Goal: Navigation & Orientation: Find specific page/section

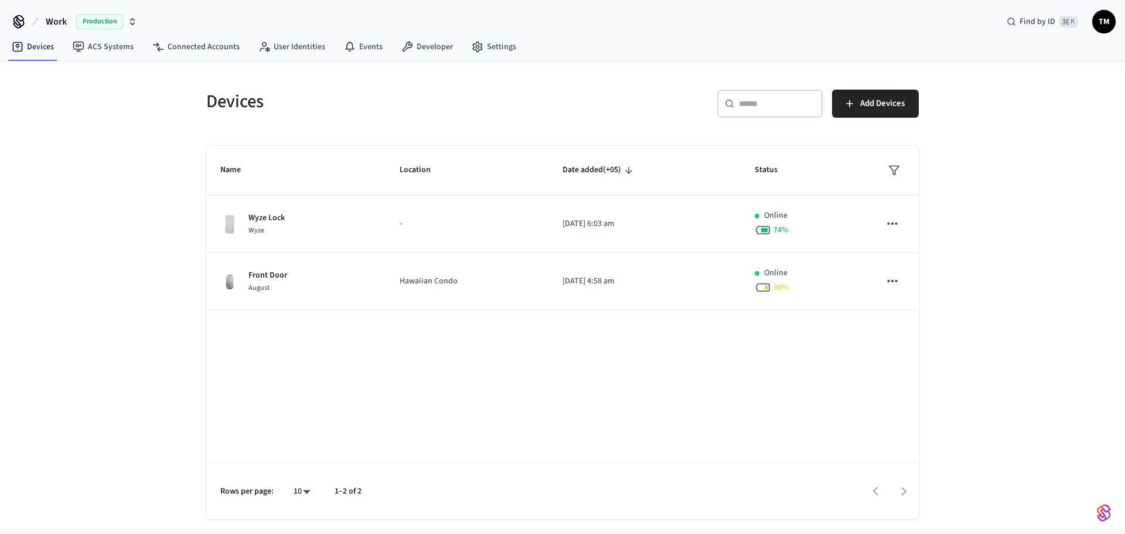
click at [64, 24] on span "Work" at bounding box center [56, 22] width 21 height 14
click at [75, 161] on div "Devices ​ ​ Add Devices Name Location Date added (+05) Status Wyze Lock Wyze - …" at bounding box center [562, 295] width 1125 height 466
click at [472, 46] on icon at bounding box center [478, 47] width 12 height 12
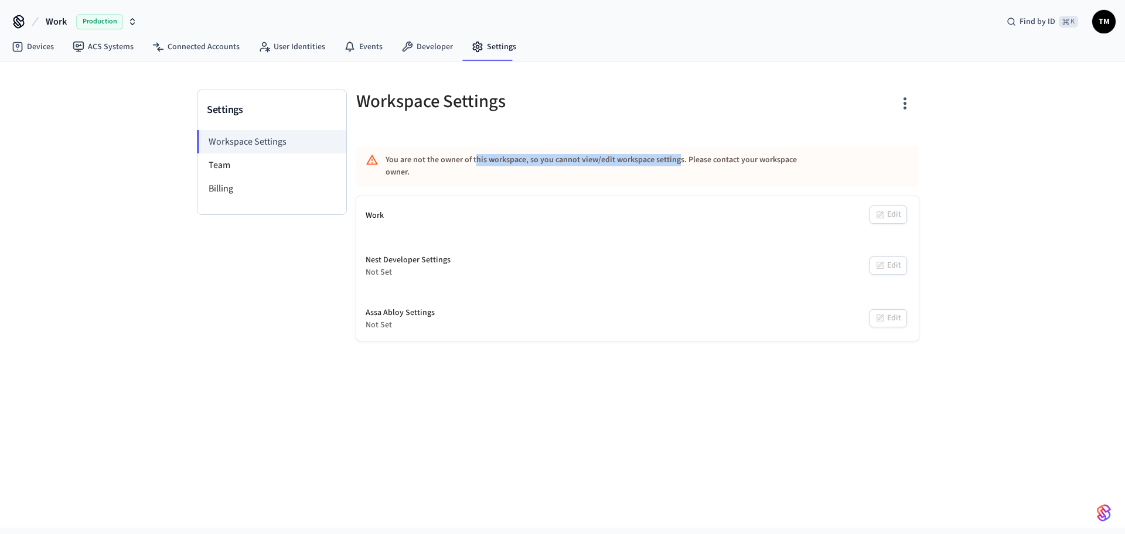
drag, startPoint x: 476, startPoint y: 159, endPoint x: 679, endPoint y: 158, distance: 203.3
click at [679, 158] on div "You are not the owner of this workspace, so you cannot view/edit workspace sett…" at bounding box center [603, 166] width 435 height 34
click at [238, 166] on li "Team" at bounding box center [271, 165] width 149 height 23
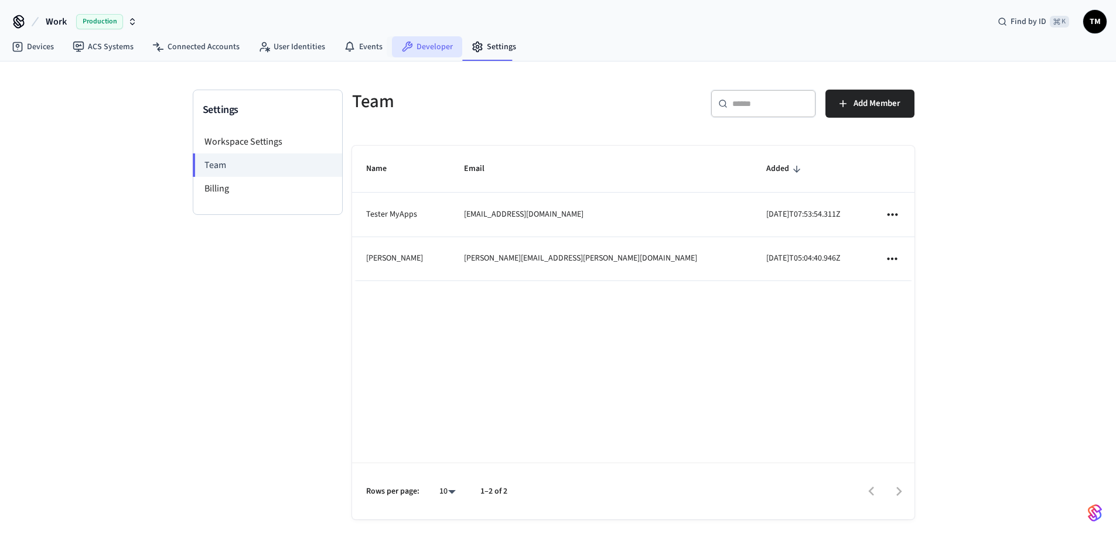
click at [414, 52] on link "Developer" at bounding box center [427, 46] width 70 height 21
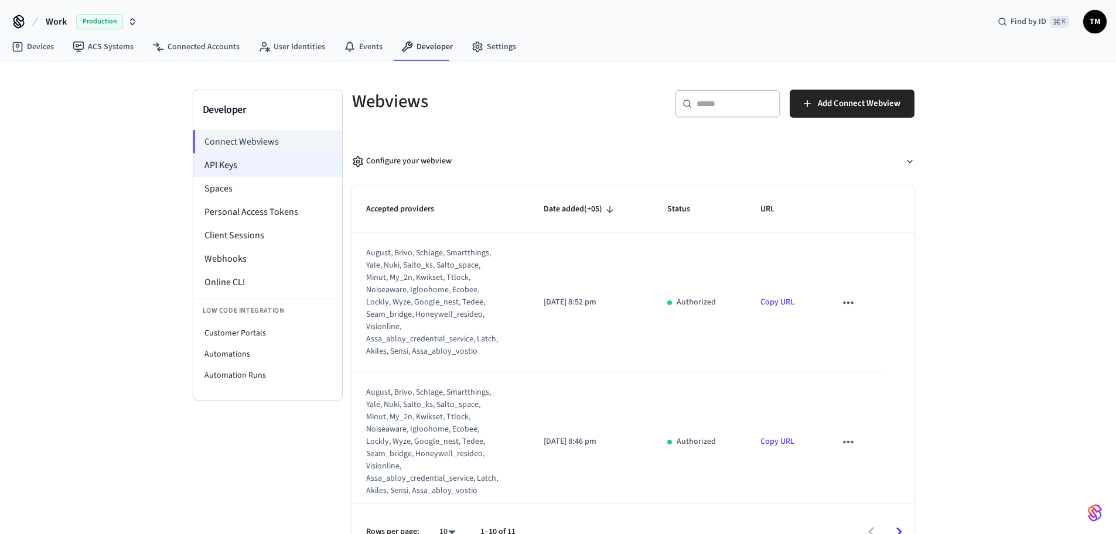
click at [252, 163] on li "API Keys" at bounding box center [267, 165] width 149 height 23
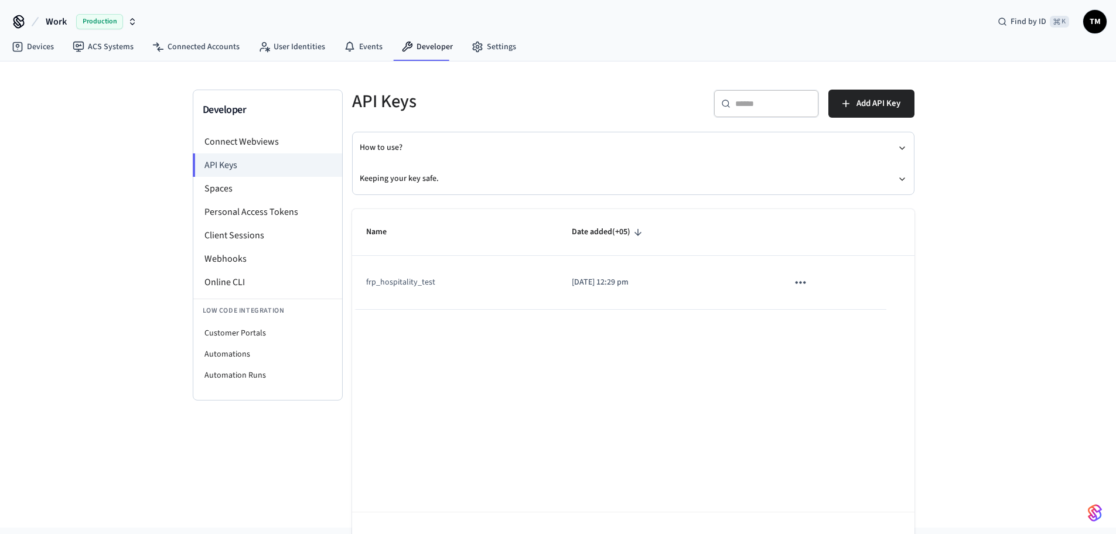
click at [1088, 27] on span "TM" at bounding box center [1095, 21] width 21 height 21
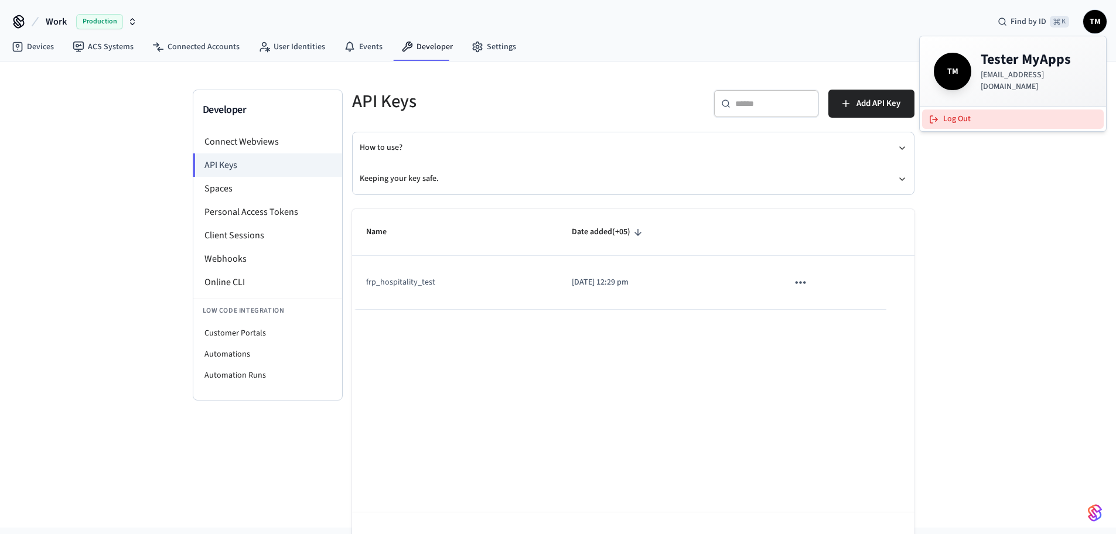
click at [957, 121] on button "Log Out" at bounding box center [1013, 119] width 182 height 19
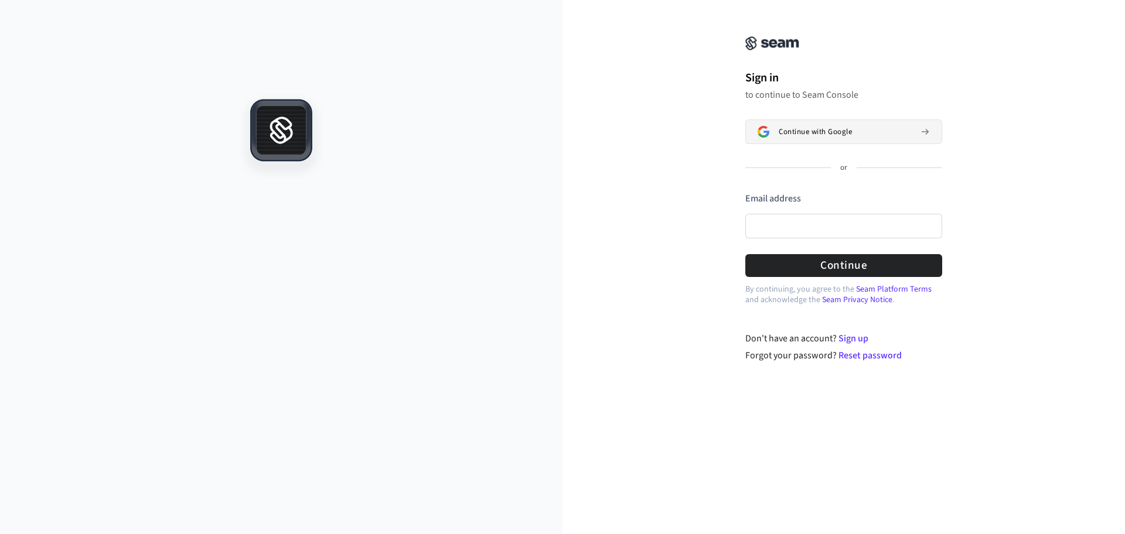
click at [805, 141] on button "Continue with Google" at bounding box center [843, 132] width 197 height 25
